Goal: Book appointment/travel/reservation

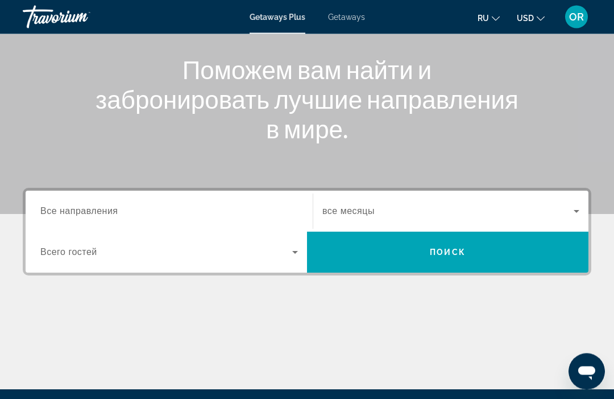
click at [98, 214] on span "Все направления" at bounding box center [79, 211] width 78 height 10
click at [98, 214] on input "Destination Все направления" at bounding box center [169, 212] width 258 height 14
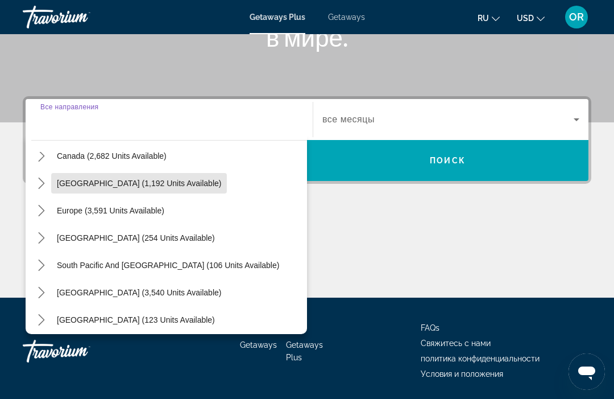
scroll to position [101, 0]
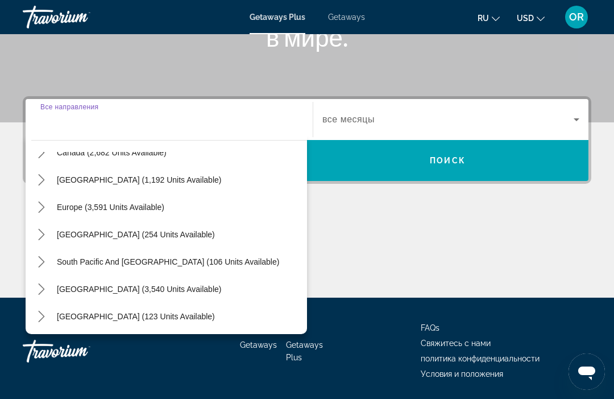
click at [356, 16] on span "Getaways" at bounding box center [346, 17] width 37 height 9
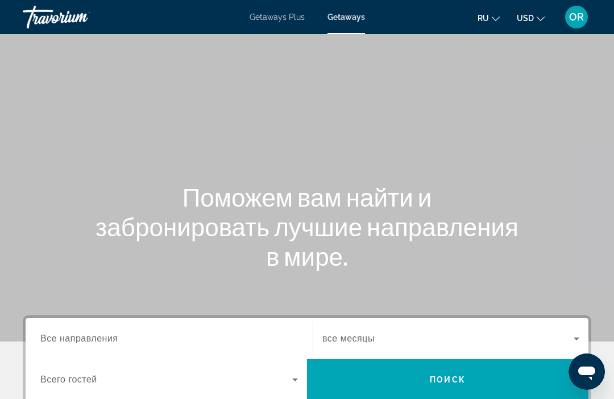
click at [89, 335] on span "Все направления" at bounding box center [79, 338] width 78 height 10
click at [89, 335] on input "Destination Все направления" at bounding box center [169, 339] width 258 height 14
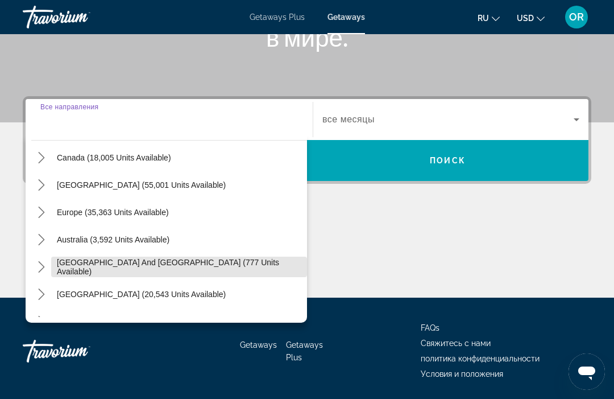
scroll to position [87, 0]
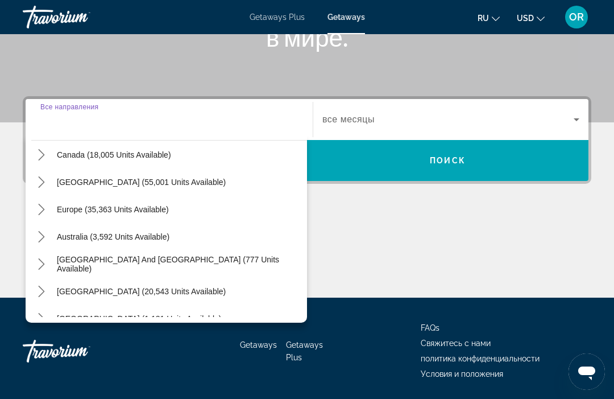
click at [39, 212] on icon "Toggle Europe (35,363 units available) submenu" at bounding box center [41, 209] width 11 height 11
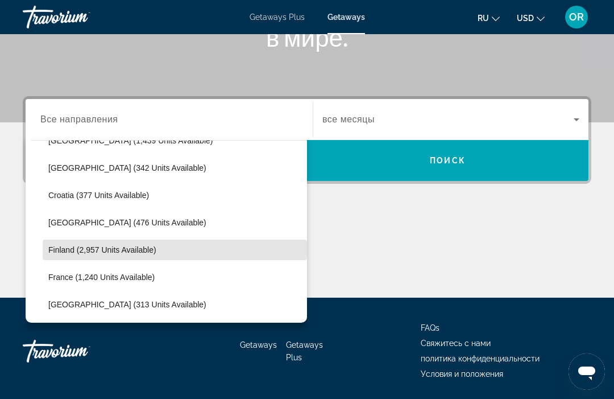
scroll to position [211, 0]
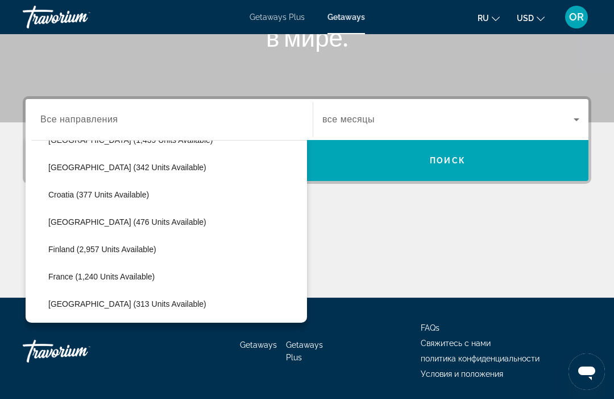
click at [132, 221] on span "[GEOGRAPHIC_DATA] (476 units available)" at bounding box center [127, 221] width 158 height 9
type input "**********"
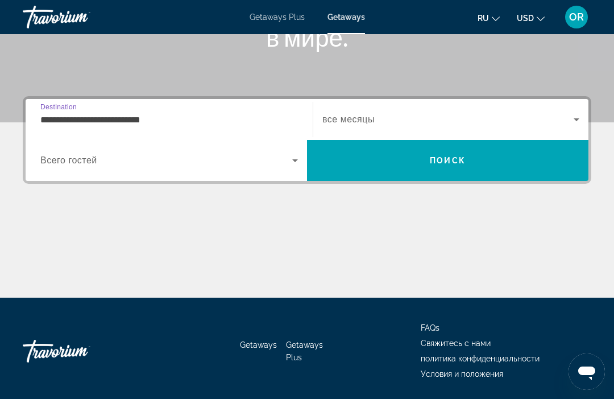
click at [397, 117] on span "Search widget" at bounding box center [447, 120] width 251 height 14
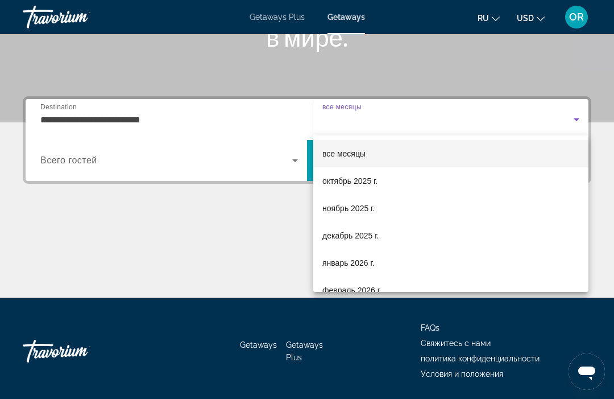
scroll to position [0, 0]
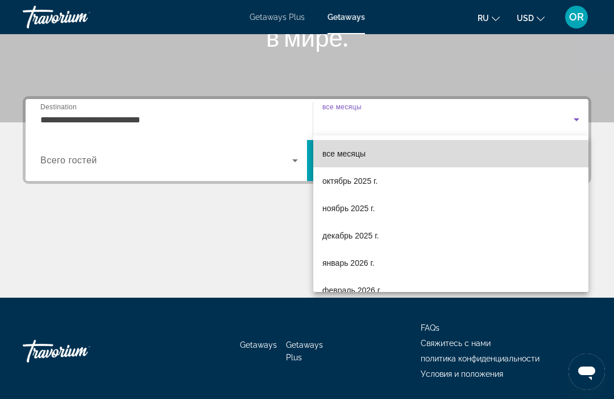
click at [352, 159] on span "все месяцы" at bounding box center [343, 154] width 43 height 14
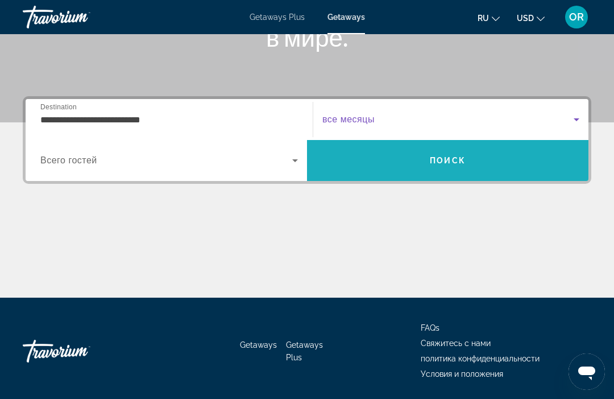
click at [427, 169] on span "Search" at bounding box center [447, 160] width 281 height 27
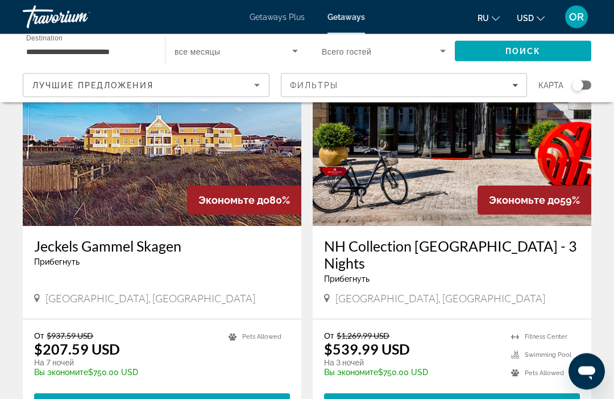
scroll to position [485, 0]
click at [355, 83] on div "Фильтры" at bounding box center [404, 85] width 229 height 9
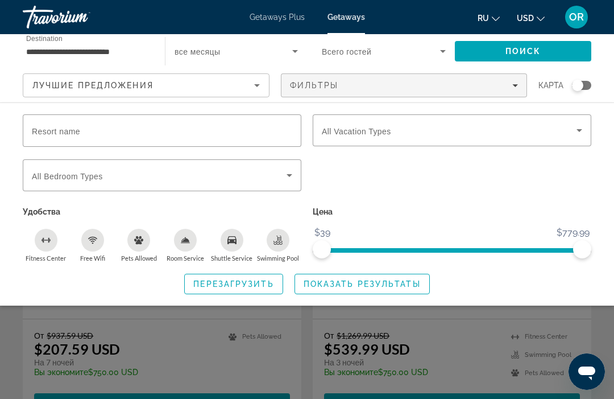
click at [173, 125] on input "Resort name" at bounding box center [162, 131] width 260 height 14
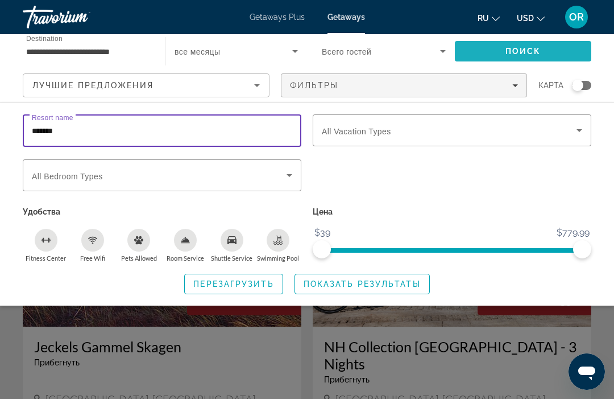
click at [487, 48] on span "Search" at bounding box center [523, 51] width 136 height 27
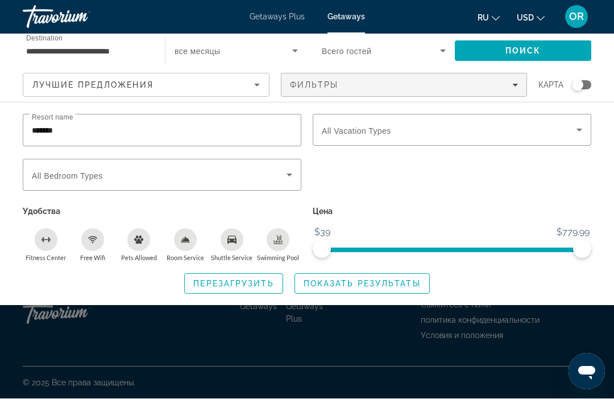
click at [161, 129] on input "*******" at bounding box center [162, 131] width 260 height 14
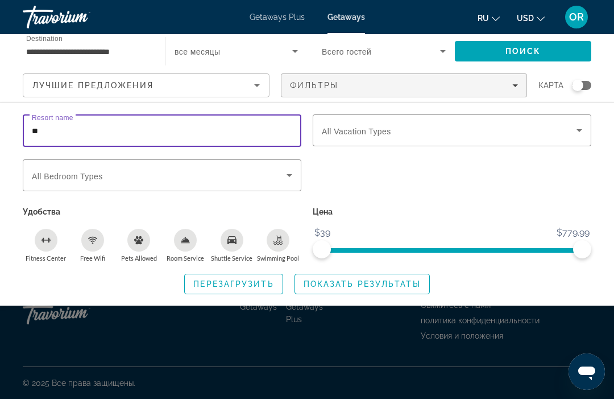
type input "*"
type input "****"
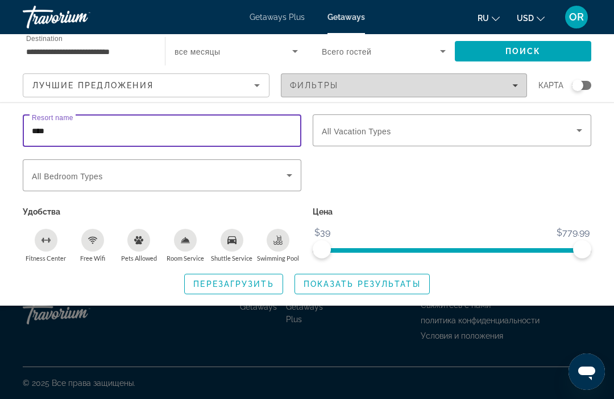
click at [375, 87] on div "Фильтры" at bounding box center [404, 85] width 229 height 9
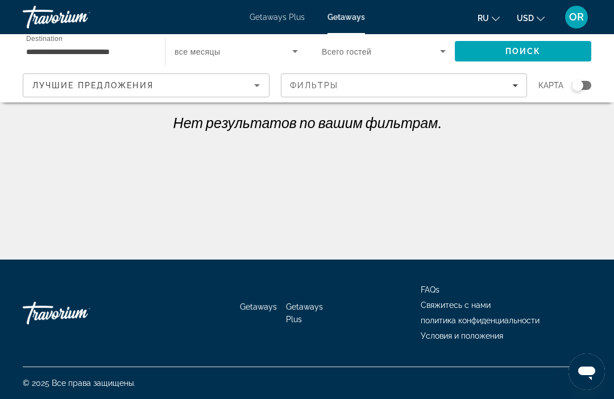
click at [397, 80] on span "Filters" at bounding box center [404, 85] width 246 height 27
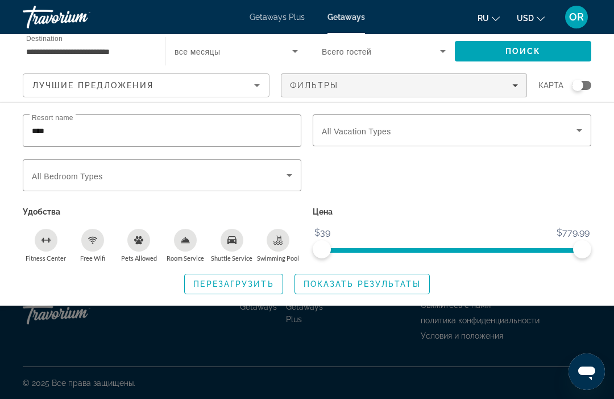
click at [190, 128] on input "****" at bounding box center [162, 131] width 260 height 14
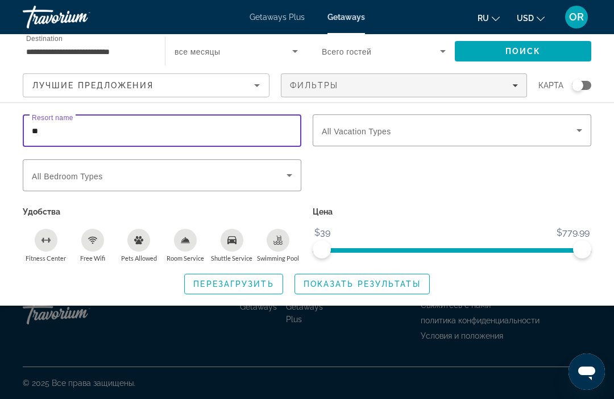
type input "*"
click at [518, 49] on span "Поиск" at bounding box center [523, 51] width 36 height 9
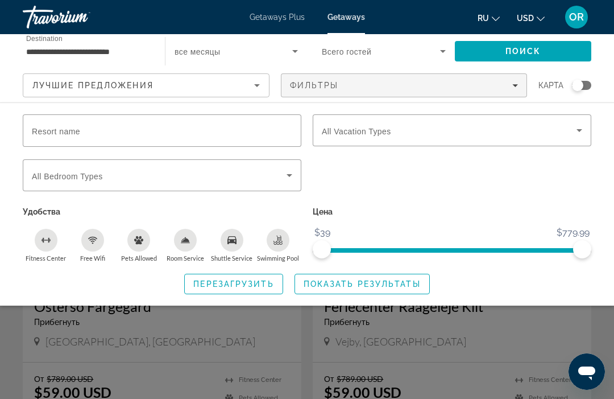
click at [179, 326] on div "Search widget" at bounding box center [307, 285] width 614 height 228
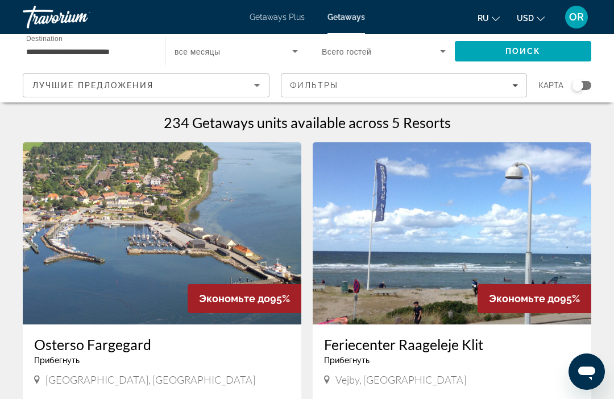
click at [148, 201] on img "Main content" at bounding box center [162, 233] width 279 height 182
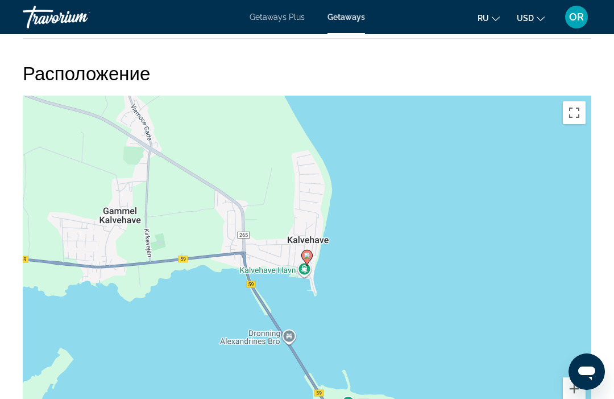
scroll to position [1621, 0]
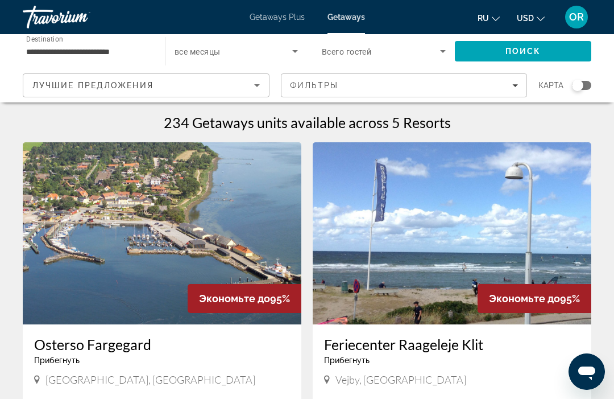
click at [251, 85] on icon "Sort by" at bounding box center [257, 85] width 14 height 14
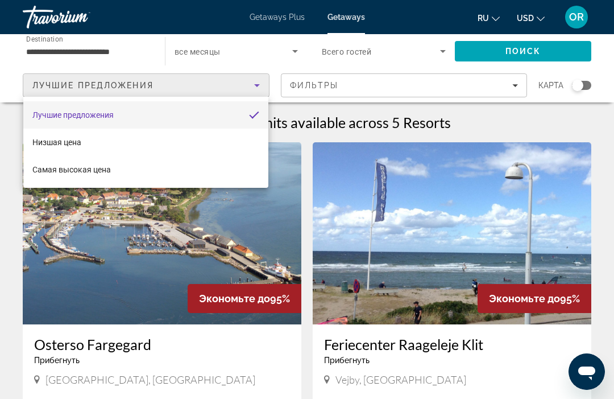
click at [307, 206] on div at bounding box center [307, 199] width 614 height 399
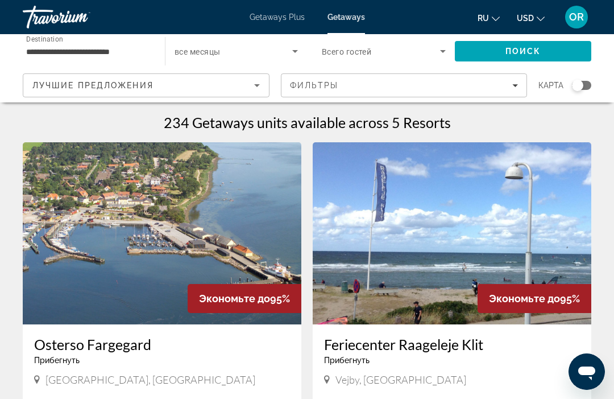
click at [76, 50] on input "**********" at bounding box center [88, 52] width 124 height 14
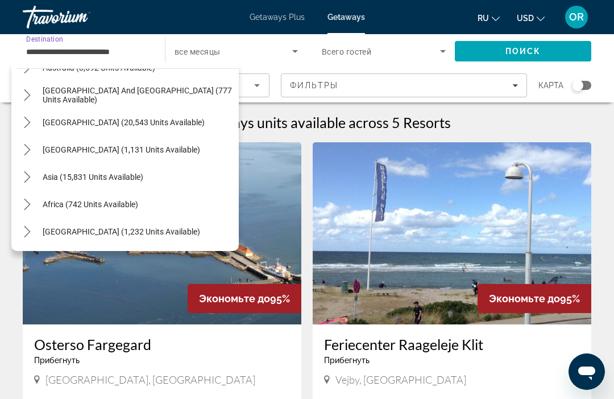
scroll to position [839, 0]
click at [28, 172] on icon "Toggle Asia (15,831 units available) submenu" at bounding box center [27, 176] width 11 height 11
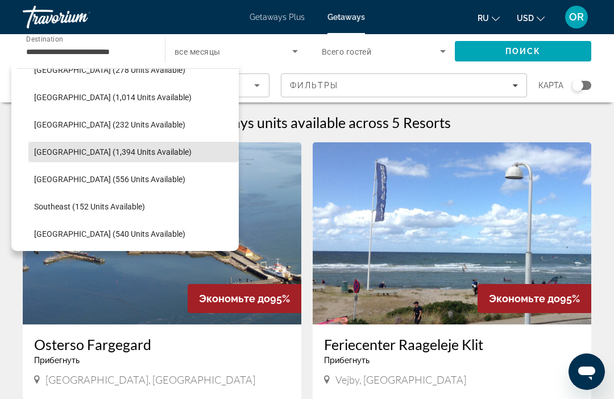
scroll to position [1111, 0]
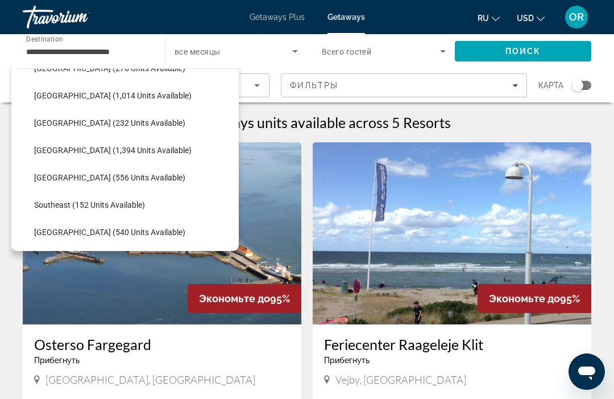
click at [93, 90] on span "Select destination: Malaysia (1,014 units available)" at bounding box center [133, 95] width 210 height 27
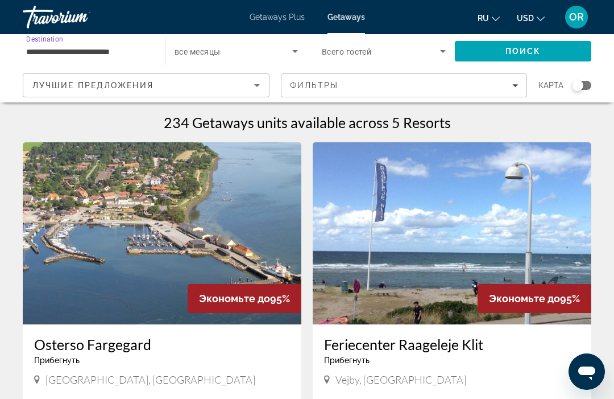
type input "**********"
click at [503, 44] on span "Search" at bounding box center [523, 51] width 136 height 27
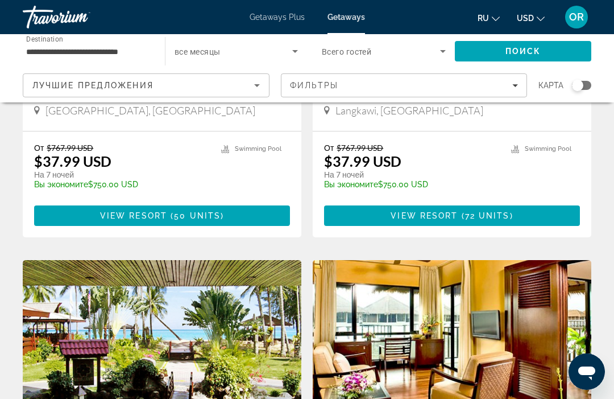
scroll to position [1051, 0]
